Goal: Task Accomplishment & Management: Use online tool/utility

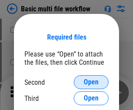
click at [91, 82] on span "Open" at bounding box center [91, 82] width 15 height 7
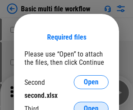
click at [91, 105] on span "Open" at bounding box center [91, 108] width 15 height 7
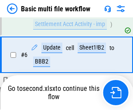
scroll to position [303, 0]
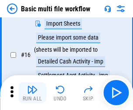
click at [32, 93] on img "button" at bounding box center [32, 89] width 10 height 10
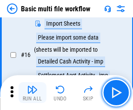
scroll to position [579, 0]
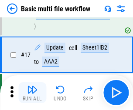
click at [32, 93] on img "button" at bounding box center [32, 89] width 10 height 10
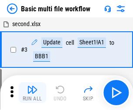
click at [32, 93] on img "button" at bounding box center [32, 89] width 10 height 10
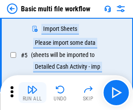
click at [32, 93] on img "button" at bounding box center [32, 89] width 10 height 10
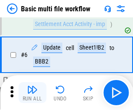
click at [32, 93] on img "button" at bounding box center [32, 89] width 10 height 10
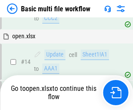
scroll to position [579, 0]
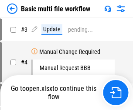
scroll to position [93, 0]
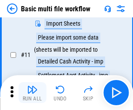
click at [32, 93] on img "button" at bounding box center [32, 89] width 10 height 10
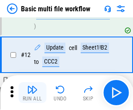
click at [32, 93] on img "button" at bounding box center [32, 89] width 10 height 10
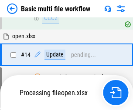
scroll to position [518, 0]
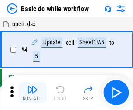
click at [32, 93] on img "button" at bounding box center [32, 89] width 10 height 10
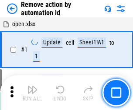
scroll to position [32, 0]
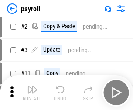
click at [32, 93] on img "button" at bounding box center [32, 89] width 10 height 10
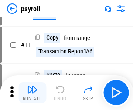
scroll to position [63, 0]
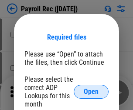
click at [91, 92] on span "Open" at bounding box center [91, 91] width 15 height 7
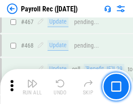
scroll to position [4639, 0]
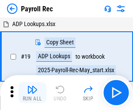
click at [32, 93] on img "button" at bounding box center [32, 89] width 10 height 10
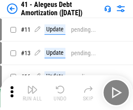
click at [32, 93] on img "button" at bounding box center [32, 89] width 10 height 10
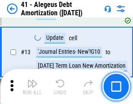
scroll to position [108, 0]
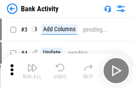
click at [32, 71] on img "button" at bounding box center [32, 68] width 10 height 10
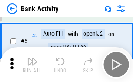
scroll to position [46, 0]
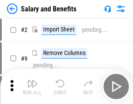
click at [32, 86] on img "button" at bounding box center [32, 83] width 10 height 10
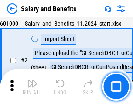
scroll to position [63, 0]
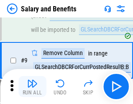
click at [32, 86] on img "button" at bounding box center [32, 83] width 10 height 10
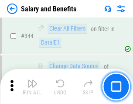
scroll to position [4076, 0]
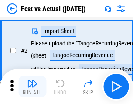
click at [32, 86] on img "button" at bounding box center [32, 83] width 10 height 10
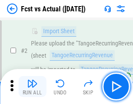
scroll to position [81, 0]
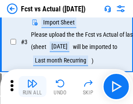
click at [32, 86] on img "button" at bounding box center [32, 83] width 10 height 10
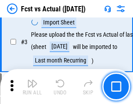
scroll to position [131, 0]
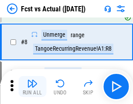
click at [32, 86] on img "button" at bounding box center [32, 83] width 10 height 10
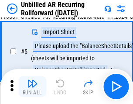
click at [32, 86] on img "button" at bounding box center [32, 83] width 10 height 10
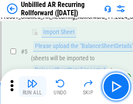
scroll to position [82, 0]
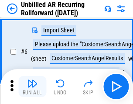
click at [32, 86] on img "button" at bounding box center [32, 83] width 10 height 10
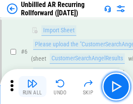
scroll to position [140, 0]
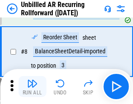
click at [32, 86] on img "button" at bounding box center [32, 83] width 10 height 10
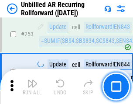
scroll to position [2957, 0]
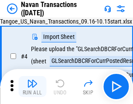
click at [32, 86] on img "button" at bounding box center [32, 83] width 10 height 10
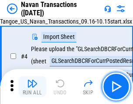
scroll to position [75, 0]
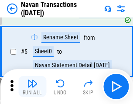
click at [32, 86] on img "button" at bounding box center [32, 83] width 10 height 10
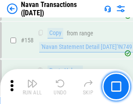
scroll to position [2822, 0]
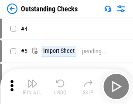
click at [32, 86] on img "button" at bounding box center [32, 83] width 10 height 10
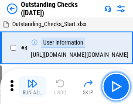
scroll to position [91, 0]
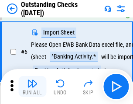
click at [32, 86] on img "button" at bounding box center [32, 83] width 10 height 10
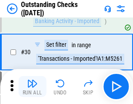
click at [32, 86] on img "button" at bounding box center [32, 83] width 10 height 10
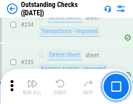
scroll to position [2643, 0]
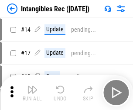
click at [32, 93] on img "button" at bounding box center [32, 89] width 10 height 10
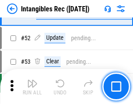
scroll to position [339, 0]
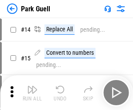
click at [32, 86] on img "button" at bounding box center [32, 89] width 10 height 10
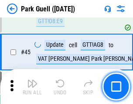
scroll to position [1089, 0]
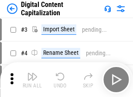
click at [32, 73] on img "button" at bounding box center [32, 76] width 10 height 10
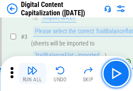
scroll to position [81, 0]
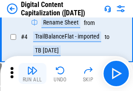
click at [32, 73] on img "button" at bounding box center [32, 70] width 10 height 10
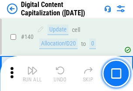
scroll to position [923, 0]
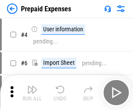
click at [32, 86] on img "button" at bounding box center [32, 89] width 10 height 10
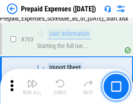
scroll to position [2394, 0]
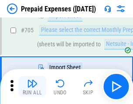
click at [32, 86] on img "button" at bounding box center [32, 83] width 10 height 10
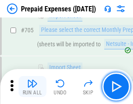
scroll to position [2438, 0]
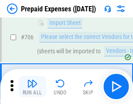
click at [32, 86] on img "button" at bounding box center [32, 83] width 10 height 10
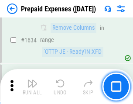
scroll to position [8475, 0]
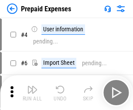
click at [32, 93] on img "button" at bounding box center [32, 89] width 10 height 10
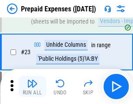
click at [32, 86] on img "button" at bounding box center [32, 83] width 10 height 10
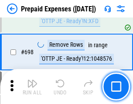
scroll to position [3031, 0]
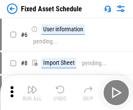
click at [32, 93] on img "button" at bounding box center [32, 89] width 10 height 10
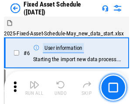
scroll to position [91, 0]
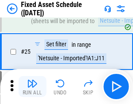
click at [32, 86] on img "button" at bounding box center [32, 83] width 10 height 10
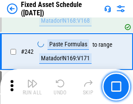
scroll to position [2696, 0]
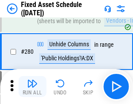
click at [32, 86] on img "button" at bounding box center [32, 83] width 10 height 10
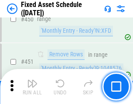
scroll to position [3891, 0]
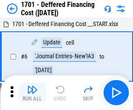
click at [32, 93] on img "button" at bounding box center [32, 89] width 10 height 10
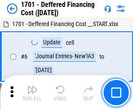
scroll to position [104, 0]
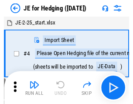
scroll to position [49, 0]
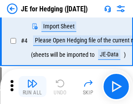
click at [32, 86] on img "button" at bounding box center [32, 83] width 10 height 10
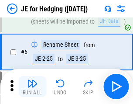
click at [32, 86] on img "button" at bounding box center [32, 83] width 10 height 10
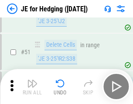
scroll to position [564, 0]
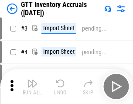
click at [32, 86] on img "button" at bounding box center [32, 83] width 10 height 10
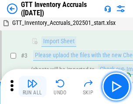
scroll to position [56, 0]
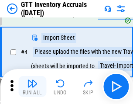
click at [32, 86] on img "button" at bounding box center [32, 83] width 10 height 10
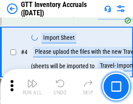
scroll to position [101, 0]
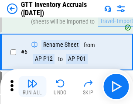
click at [32, 86] on img "button" at bounding box center [32, 83] width 10 height 10
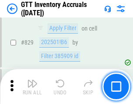
scroll to position [6607, 0]
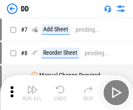
click at [32, 93] on img "button" at bounding box center [32, 89] width 10 height 10
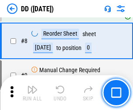
scroll to position [84, 0]
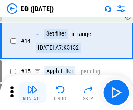
click at [32, 93] on img "button" at bounding box center [32, 89] width 10 height 10
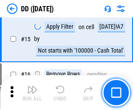
scroll to position [224, 0]
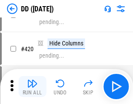
click at [32, 86] on img "button" at bounding box center [32, 83] width 10 height 10
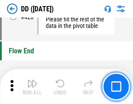
scroll to position [4166, 0]
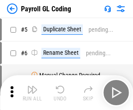
click at [32, 93] on img "button" at bounding box center [32, 89] width 10 height 10
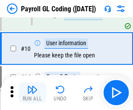
click at [32, 93] on img "button" at bounding box center [32, 89] width 10 height 10
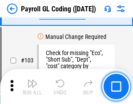
scroll to position [2042, 0]
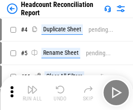
click at [32, 93] on img "button" at bounding box center [32, 89] width 10 height 10
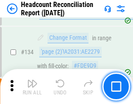
scroll to position [1046, 0]
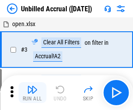
click at [32, 93] on img "button" at bounding box center [32, 89] width 10 height 10
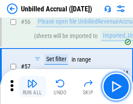
scroll to position [953, 0]
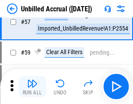
click at [32, 86] on img "button" at bounding box center [32, 83] width 10 height 10
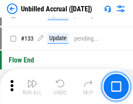
scroll to position [2593, 0]
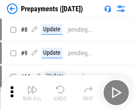
click at [32, 93] on img "button" at bounding box center [32, 89] width 10 height 10
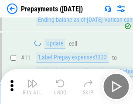
scroll to position [54, 0]
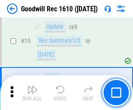
scroll to position [149, 0]
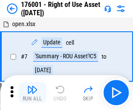
click at [32, 93] on img "button" at bounding box center [32, 89] width 10 height 10
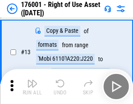
scroll to position [56, 0]
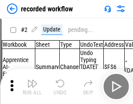
click at [32, 86] on img "button" at bounding box center [32, 83] width 10 height 10
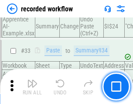
scroll to position [2721, 0]
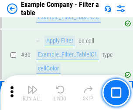
scroll to position [797, 0]
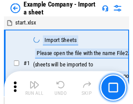
scroll to position [73, 0]
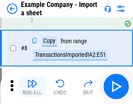
click at [32, 86] on img "button" at bounding box center [32, 83] width 10 height 10
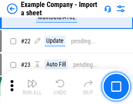
scroll to position [192, 0]
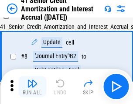
click at [32, 86] on img "button" at bounding box center [32, 83] width 10 height 10
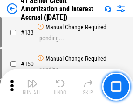
click at [32, 86] on img "button" at bounding box center [32, 83] width 10 height 10
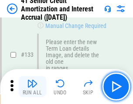
scroll to position [910, 0]
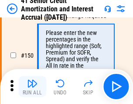
click at [32, 86] on img "button" at bounding box center [32, 83] width 10 height 10
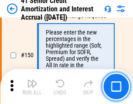
scroll to position [1001, 0]
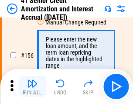
click at [32, 86] on img "button" at bounding box center [32, 83] width 10 height 10
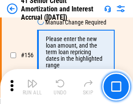
scroll to position [1061, 0]
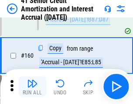
click at [32, 86] on img "button" at bounding box center [32, 83] width 10 height 10
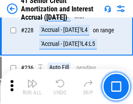
scroll to position [1950, 0]
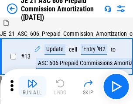
click at [32, 86] on img "button" at bounding box center [32, 83] width 10 height 10
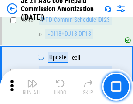
scroll to position [1602, 0]
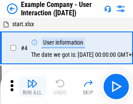
click at [32, 86] on img "button" at bounding box center [32, 83] width 10 height 10
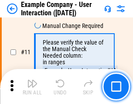
scroll to position [188, 0]
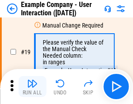
click at [32, 86] on img "button" at bounding box center [32, 83] width 10 height 10
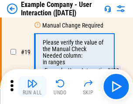
click at [32, 86] on img "button" at bounding box center [32, 83] width 10 height 10
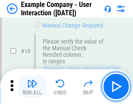
scroll to position [240, 0]
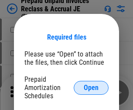
click at [91, 87] on span "Open" at bounding box center [91, 87] width 15 height 7
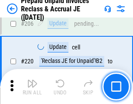
scroll to position [1128, 0]
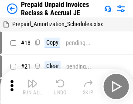
click at [32, 86] on img "button" at bounding box center [32, 83] width 10 height 10
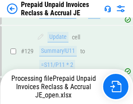
scroll to position [1084, 0]
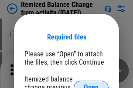
click at [91, 84] on span "Open" at bounding box center [91, 87] width 15 height 7
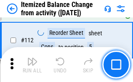
scroll to position [1456, 0]
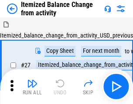
scroll to position [13, 0]
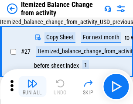
click at [32, 86] on img "button" at bounding box center [32, 83] width 10 height 10
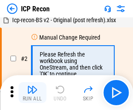
click at [32, 93] on img "button" at bounding box center [32, 89] width 10 height 10
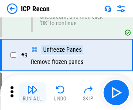
click at [32, 93] on img "button" at bounding box center [32, 89] width 10 height 10
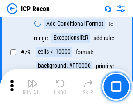
scroll to position [853, 0]
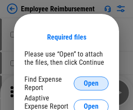
click at [91, 84] on span "Open" at bounding box center [91, 83] width 15 height 7
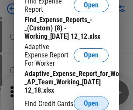
click at [91, 103] on span "Open" at bounding box center [91, 103] width 15 height 7
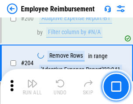
scroll to position [2147, 0]
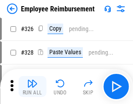
click at [32, 86] on img "button" at bounding box center [32, 83] width 10 height 10
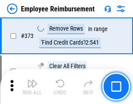
scroll to position [4554, 0]
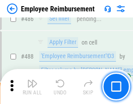
click at [32, 86] on img "button" at bounding box center [32, 83] width 10 height 10
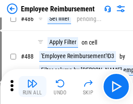
click at [32, 86] on img "button" at bounding box center [32, 83] width 10 height 10
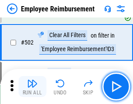
scroll to position [5503, 0]
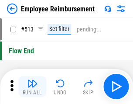
click at [32, 86] on img "button" at bounding box center [32, 83] width 10 height 10
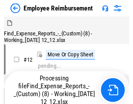
scroll to position [30, 0]
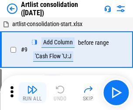
click at [32, 93] on img "button" at bounding box center [32, 89] width 10 height 10
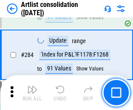
scroll to position [3600, 0]
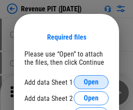
click at [91, 82] on span "Open" at bounding box center [91, 82] width 15 height 7
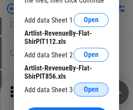
click at [91, 90] on span "Open" at bounding box center [91, 89] width 15 height 7
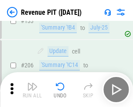
scroll to position [884, 0]
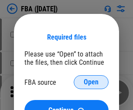
click at [91, 82] on span "Open" at bounding box center [91, 82] width 15 height 7
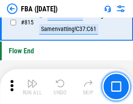
scroll to position [7792, 0]
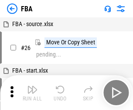
click at [32, 93] on img "button" at bounding box center [32, 89] width 10 height 10
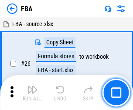
scroll to position [9, 0]
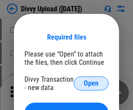
click at [91, 84] on span "Open" at bounding box center [91, 83] width 15 height 7
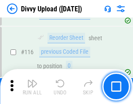
scroll to position [737, 0]
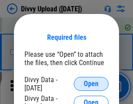
click at [91, 84] on span "Open" at bounding box center [91, 83] width 15 height 7
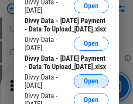
click at [91, 84] on span "Open" at bounding box center [91, 80] width 15 height 7
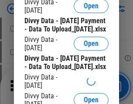
scroll to position [815, 0]
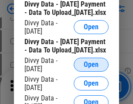
click at [91, 68] on span "Open" at bounding box center [91, 64] width 15 height 7
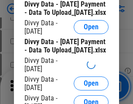
scroll to position [907, 0]
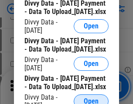
click at [91, 97] on span "Open" at bounding box center [91, 100] width 15 height 7
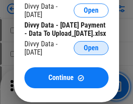
click at [91, 51] on span "Open" at bounding box center [91, 47] width 15 height 7
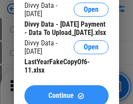
click at [66, 92] on span "Continue" at bounding box center [60, 95] width 25 height 7
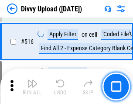
scroll to position [5461, 0]
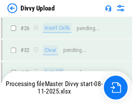
scroll to position [737, 0]
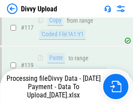
scroll to position [817, 0]
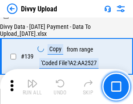
scroll to position [1244, 0]
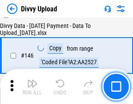
scroll to position [1436, 0]
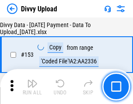
scroll to position [1628, 0]
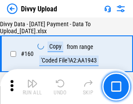
scroll to position [1820, 0]
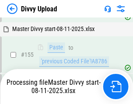
scroll to position [1710, 0]
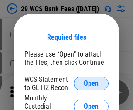
click at [91, 84] on span "Open" at bounding box center [91, 83] width 15 height 7
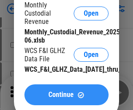
click at [66, 98] on span "Continue" at bounding box center [60, 94] width 25 height 7
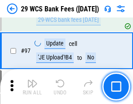
scroll to position [848, 0]
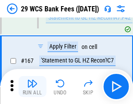
click at [32, 86] on img "button" at bounding box center [32, 83] width 10 height 10
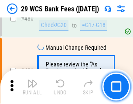
scroll to position [4488, 0]
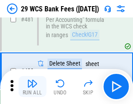
click at [32, 86] on img "button" at bounding box center [32, 83] width 10 height 10
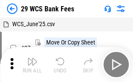
scroll to position [16, 0]
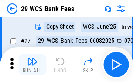
click at [32, 64] on img "button" at bounding box center [32, 61] width 10 height 10
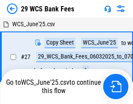
scroll to position [5, 0]
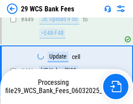
scroll to position [4478, 0]
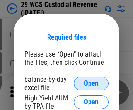
click at [91, 84] on span "Open" at bounding box center [91, 83] width 15 height 7
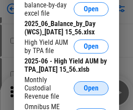
click at [91, 92] on span "Open" at bounding box center [91, 88] width 15 height 7
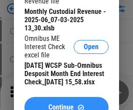
click at [66, 104] on span "Continue" at bounding box center [60, 107] width 25 height 7
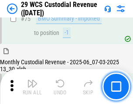
scroll to position [909, 0]
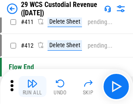
click at [32, 86] on img "button" at bounding box center [32, 83] width 10 height 10
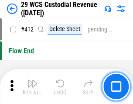
scroll to position [4157, 0]
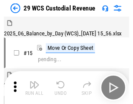
scroll to position [21, 0]
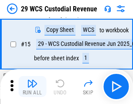
click at [32, 86] on img "button" at bounding box center [32, 83] width 10 height 10
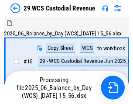
scroll to position [16, 0]
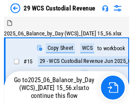
scroll to position [16, 0]
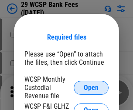
click at [91, 87] on span "Open" at bounding box center [91, 87] width 15 height 7
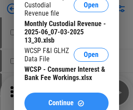
click at [66, 100] on span "Continue" at bounding box center [60, 103] width 25 height 7
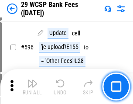
scroll to position [4003, 0]
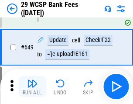
click at [32, 86] on img "button" at bounding box center [32, 83] width 10 height 10
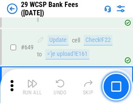
scroll to position [4842, 0]
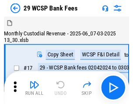
scroll to position [21, 0]
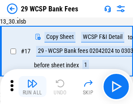
click at [32, 86] on img "button" at bounding box center [32, 83] width 10 height 10
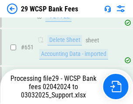
scroll to position [4965, 0]
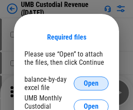
click at [91, 84] on span "Open" at bounding box center [91, 83] width 15 height 7
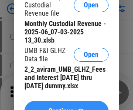
click at [66, 108] on span "Continue" at bounding box center [60, 111] width 25 height 7
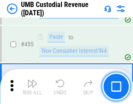
scroll to position [3715, 0]
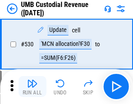
click at [32, 86] on img "button" at bounding box center [32, 83] width 10 height 10
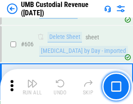
scroll to position [5025, 0]
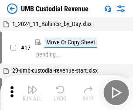
scroll to position [7, 0]
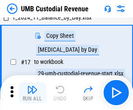
click at [32, 93] on img "button" at bounding box center [32, 89] width 10 height 10
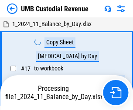
scroll to position [7, 0]
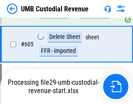
scroll to position [4967, 0]
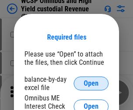
click at [91, 84] on span "Open" at bounding box center [91, 83] width 15 height 7
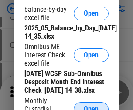
click at [91, 106] on span "Open" at bounding box center [91, 109] width 15 height 7
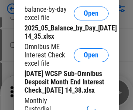
scroll to position [132, 0]
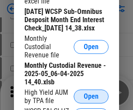
click at [91, 100] on span "Open" at bounding box center [91, 96] width 15 height 7
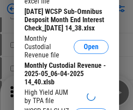
scroll to position [134, 0]
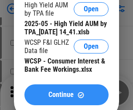
click at [66, 98] on span "Continue" at bounding box center [60, 94] width 25 height 7
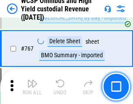
scroll to position [7093, 0]
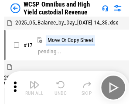
scroll to position [5, 0]
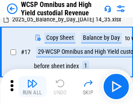
click at [32, 86] on img "button" at bounding box center [32, 83] width 10 height 10
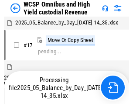
scroll to position [5, 0]
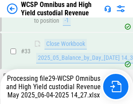
scroll to position [636, 0]
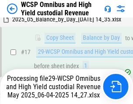
scroll to position [181, 0]
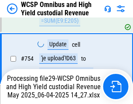
scroll to position [7036, 0]
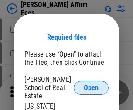
click at [91, 84] on span "Open" at bounding box center [91, 87] width 15 height 7
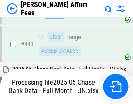
scroll to position [2242, 0]
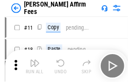
scroll to position [9, 0]
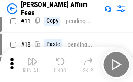
click at [32, 64] on img "button" at bounding box center [32, 61] width 10 height 10
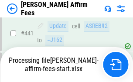
scroll to position [2283, 0]
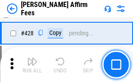
scroll to position [1741, 0]
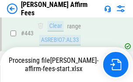
scroll to position [2283, 0]
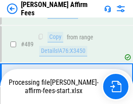
scroll to position [2272, 0]
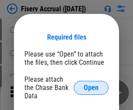
click at [91, 84] on span "Open" at bounding box center [91, 87] width 15 height 7
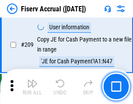
scroll to position [2703, 0]
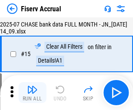
click at [32, 93] on img "button" at bounding box center [32, 89] width 10 height 10
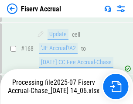
scroll to position [2182, 0]
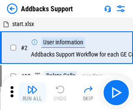
click at [32, 86] on img "button" at bounding box center [32, 89] width 10 height 10
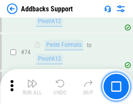
scroll to position [634, 0]
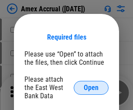
click at [91, 87] on span "Open" at bounding box center [91, 87] width 15 height 7
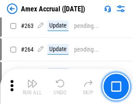
scroll to position [2329, 0]
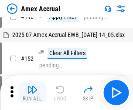
click at [32, 93] on img "button" at bounding box center [32, 89] width 10 height 10
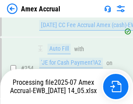
scroll to position [2539, 0]
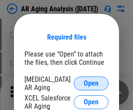
click at [91, 82] on span "Open" at bounding box center [91, 83] width 15 height 7
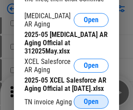
click at [91, 99] on span "Open" at bounding box center [91, 101] width 15 height 7
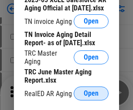
click at [91, 91] on span "Open" at bounding box center [91, 93] width 15 height 7
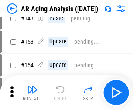
scroll to position [9, 0]
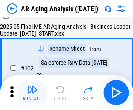
click at [32, 93] on img "button" at bounding box center [32, 89] width 10 height 10
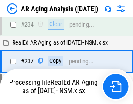
scroll to position [1349, 0]
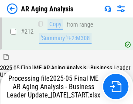
scroll to position [1339, 0]
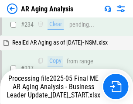
scroll to position [1375, 0]
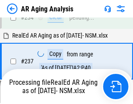
scroll to position [1375, 0]
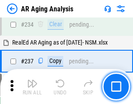
scroll to position [1339, 0]
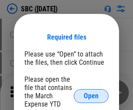
click at [91, 96] on span "Open" at bounding box center [91, 96] width 15 height 7
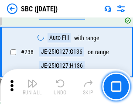
scroll to position [1646, 0]
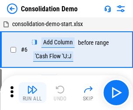
click at [32, 93] on img "button" at bounding box center [32, 89] width 10 height 10
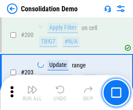
scroll to position [2730, 0]
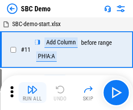
click at [32, 93] on img "button" at bounding box center [32, 89] width 10 height 10
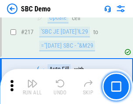
scroll to position [2149, 0]
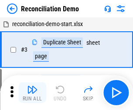
click at [32, 93] on img "button" at bounding box center [32, 89] width 10 height 10
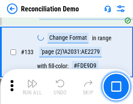
scroll to position [1034, 0]
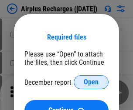
click at [91, 82] on span "Open" at bounding box center [91, 82] width 15 height 7
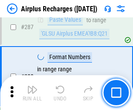
scroll to position [3143, 0]
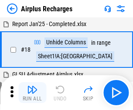
click at [32, 93] on img "button" at bounding box center [32, 89] width 10 height 10
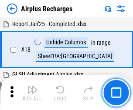
scroll to position [38, 0]
